Goal: Navigation & Orientation: Find specific page/section

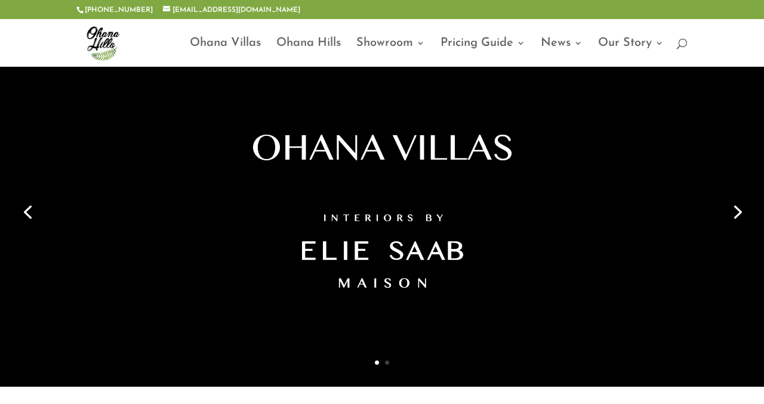
scroll to position [39, 0]
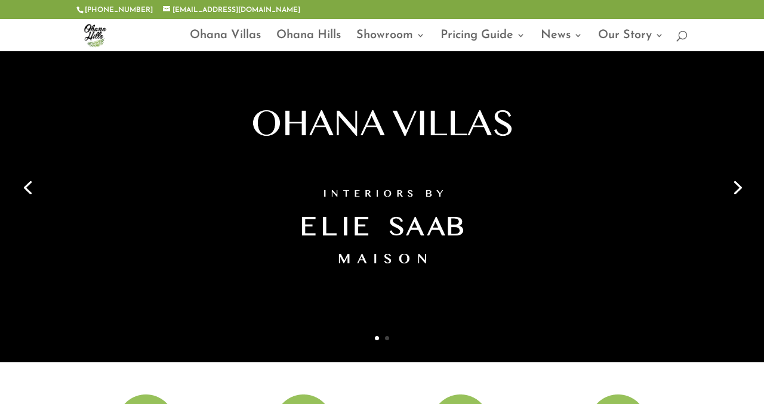
click at [736, 189] on link "Next" at bounding box center [736, 186] width 29 height 29
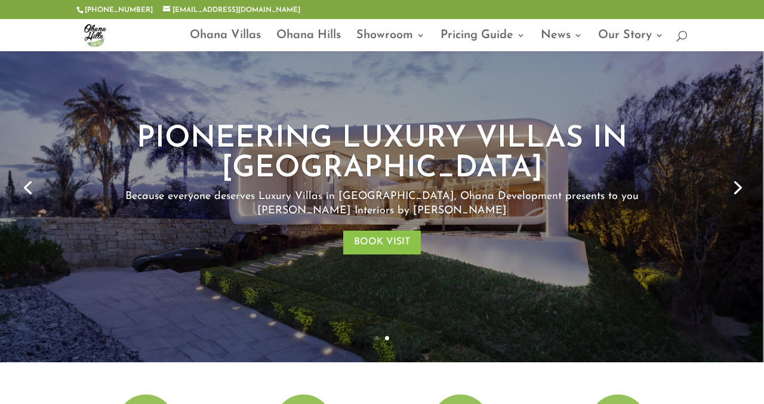
click at [28, 188] on link "Previous" at bounding box center [27, 186] width 29 height 29
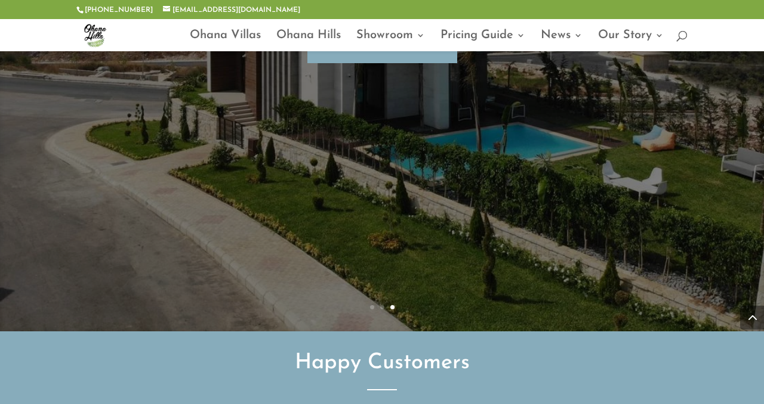
scroll to position [3017, 0]
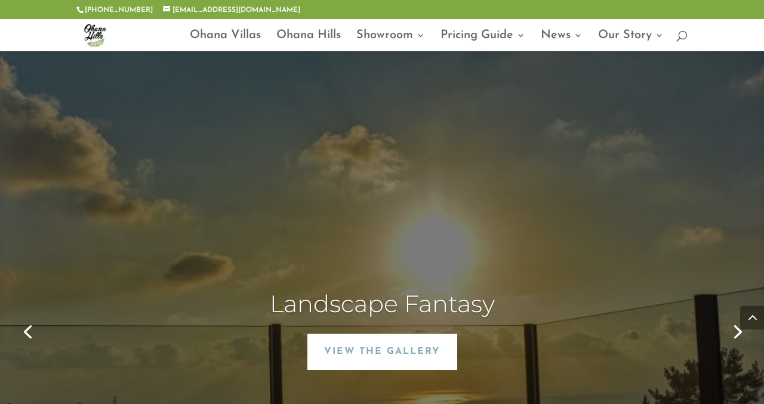
click at [380, 334] on link "View The Gallery" at bounding box center [382, 352] width 150 height 36
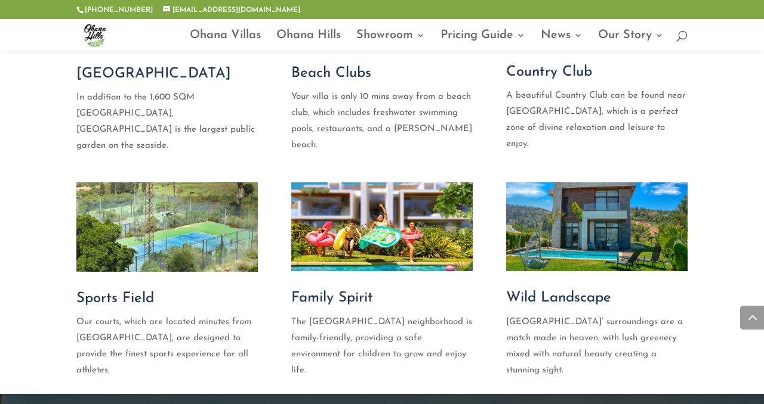
scroll to position [2604, 0]
